Goal: Task Accomplishment & Management: Complete application form

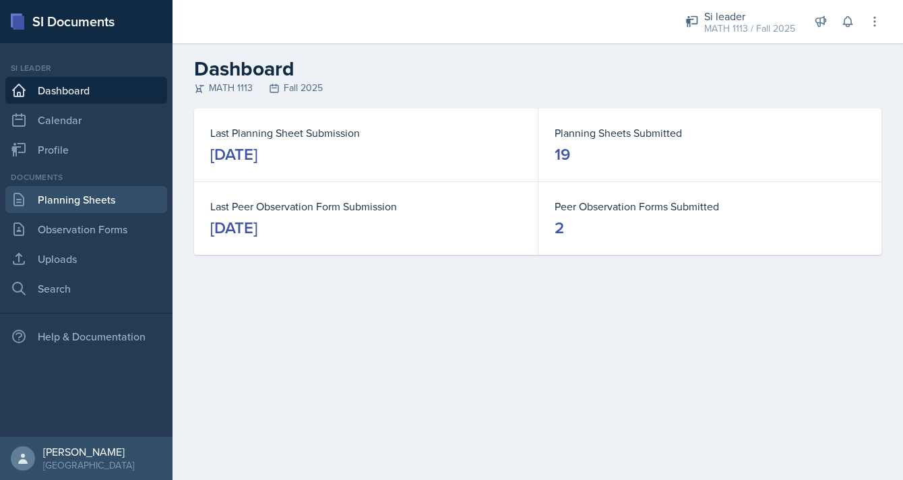
click at [88, 204] on link "Planning Sheets" at bounding box center [86, 199] width 162 height 27
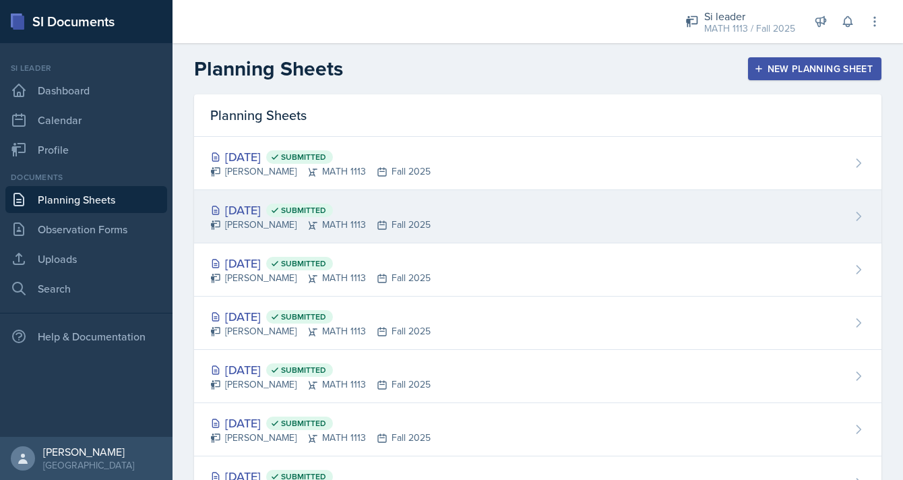
click at [411, 206] on div "[DATE] Submitted" at bounding box center [320, 210] width 220 height 18
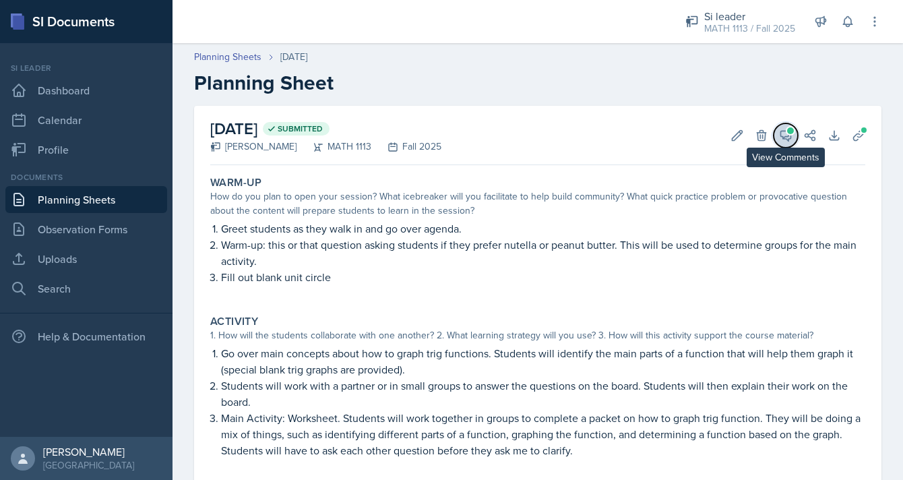
click at [785, 137] on icon at bounding box center [785, 135] width 13 height 13
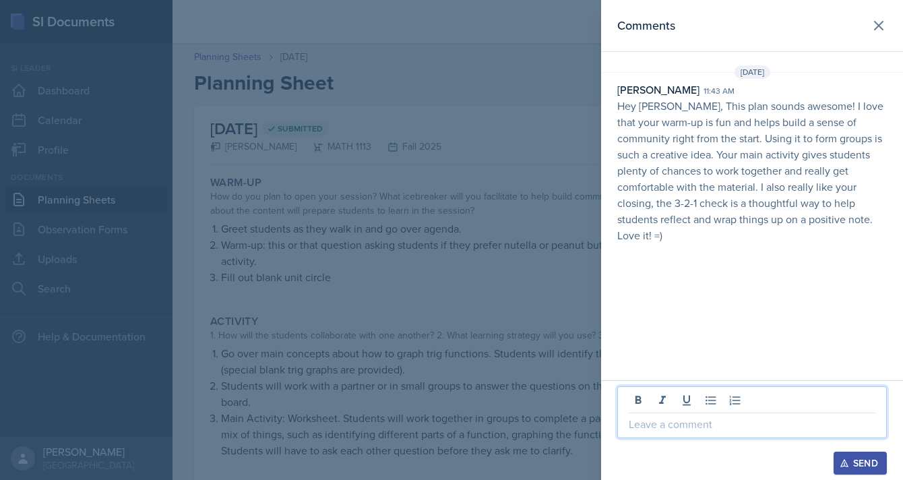
click at [690, 431] on p at bounding box center [752, 424] width 247 height 16
click at [854, 462] on div "Send" at bounding box center [860, 463] width 36 height 11
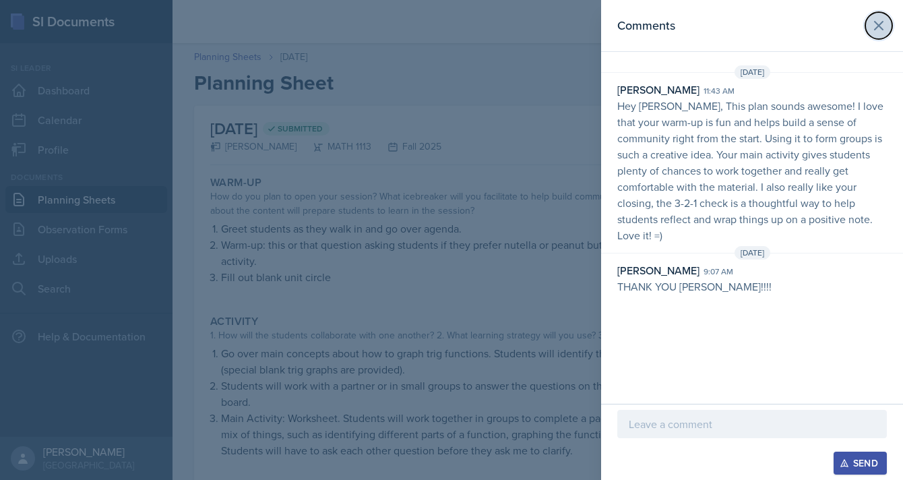
click at [879, 28] on icon at bounding box center [879, 26] width 16 height 16
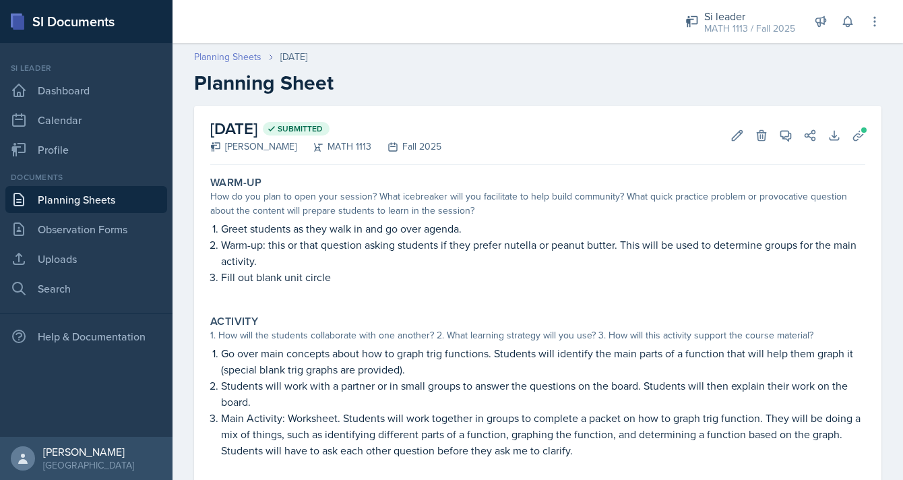
click at [224, 55] on link "Planning Sheets" at bounding box center [227, 57] width 67 height 14
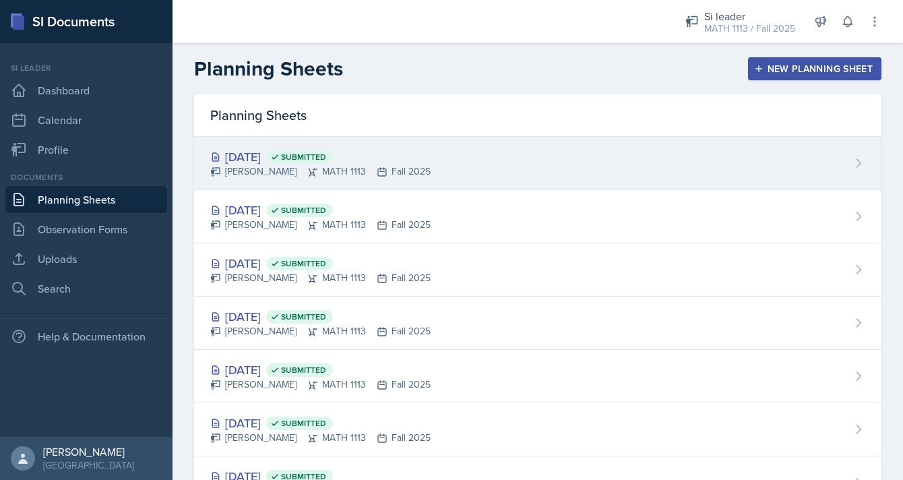
click at [505, 160] on div "[DATE] Submitted [PERSON_NAME] MATH 1113 Fall 2025" at bounding box center [537, 163] width 687 height 53
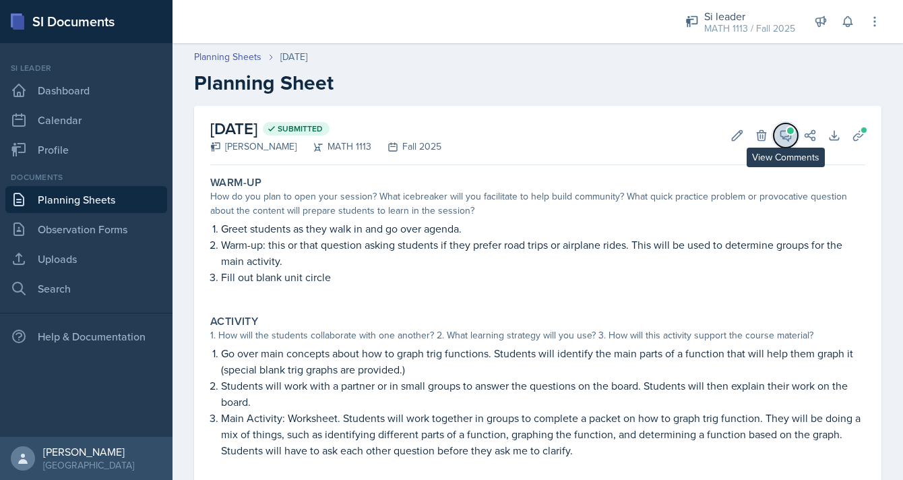
click at [788, 139] on icon at bounding box center [786, 136] width 10 height 10
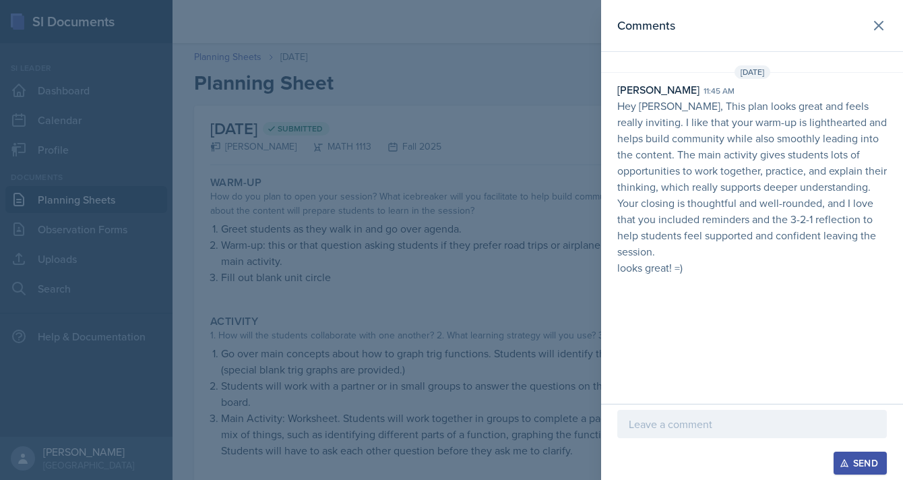
click at [655, 441] on div at bounding box center [752, 444] width 270 height 13
click at [650, 424] on p at bounding box center [752, 424] width 247 height 16
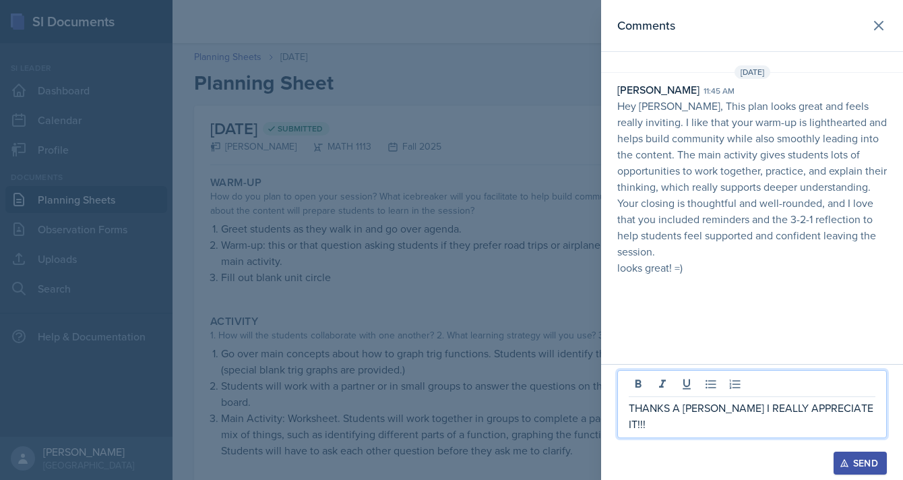
click at [854, 465] on div "Send" at bounding box center [860, 463] width 36 height 11
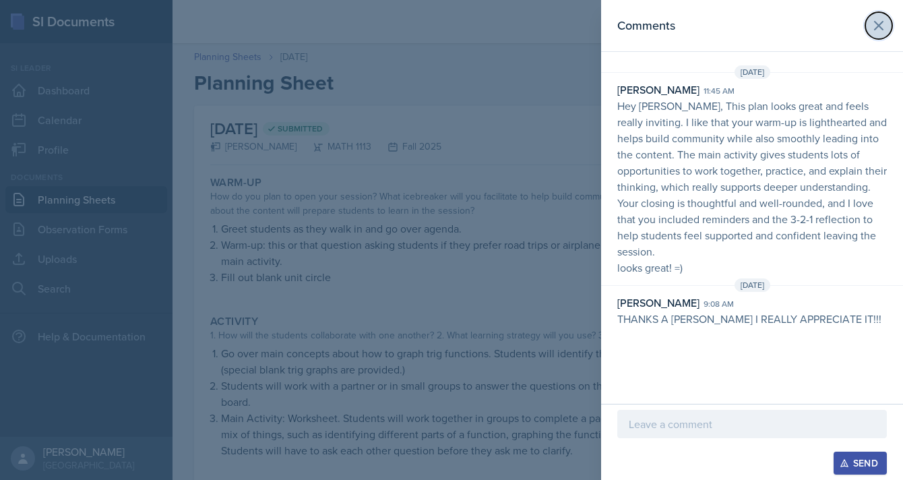
click at [879, 36] on button at bounding box center [878, 25] width 27 height 27
